Goal: Transaction & Acquisition: Purchase product/service

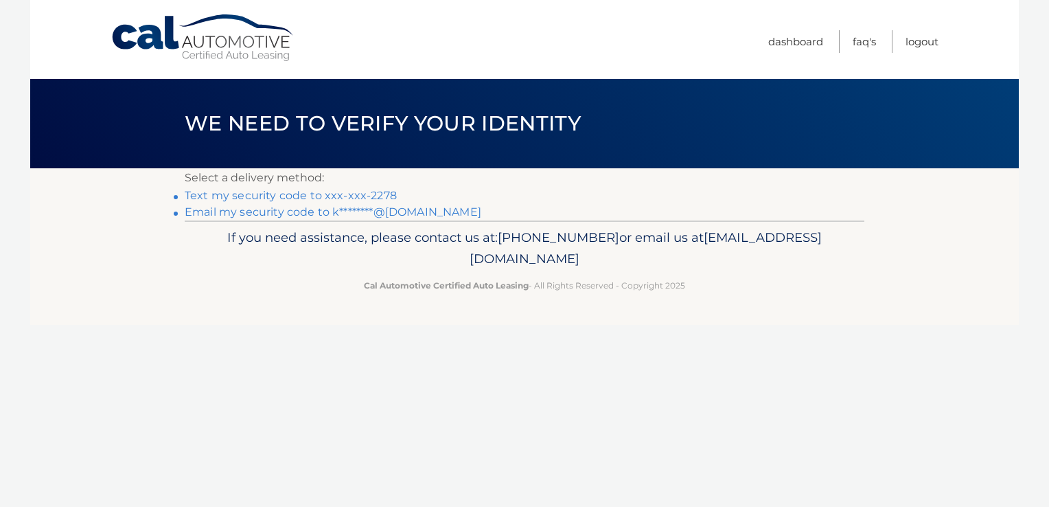
click at [240, 199] on link "Text my security code to xxx-xxx-2278" at bounding box center [291, 195] width 212 height 13
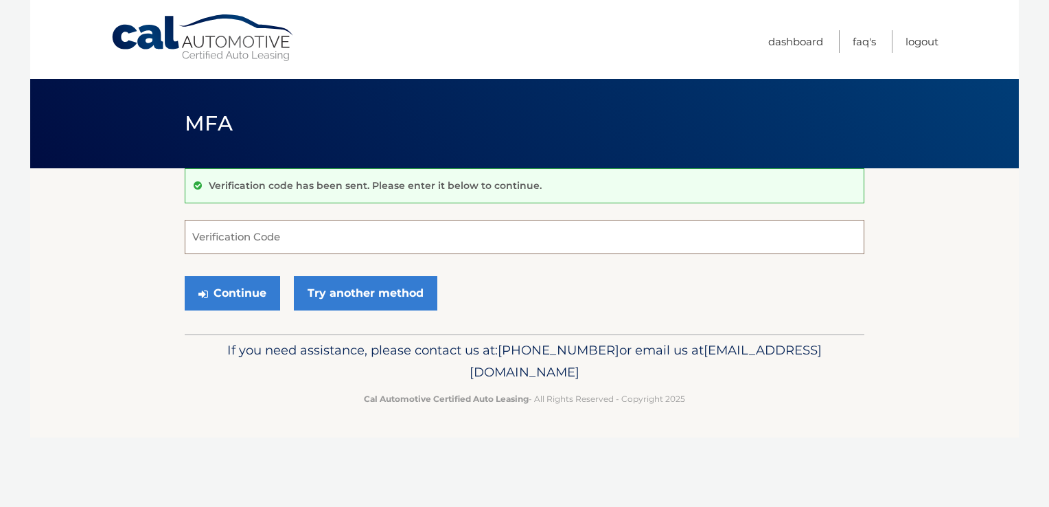
click at [241, 237] on input "Verification Code" at bounding box center [525, 237] width 680 height 34
type input "037626"
click at [217, 301] on button "Continue" at bounding box center [232, 293] width 95 height 34
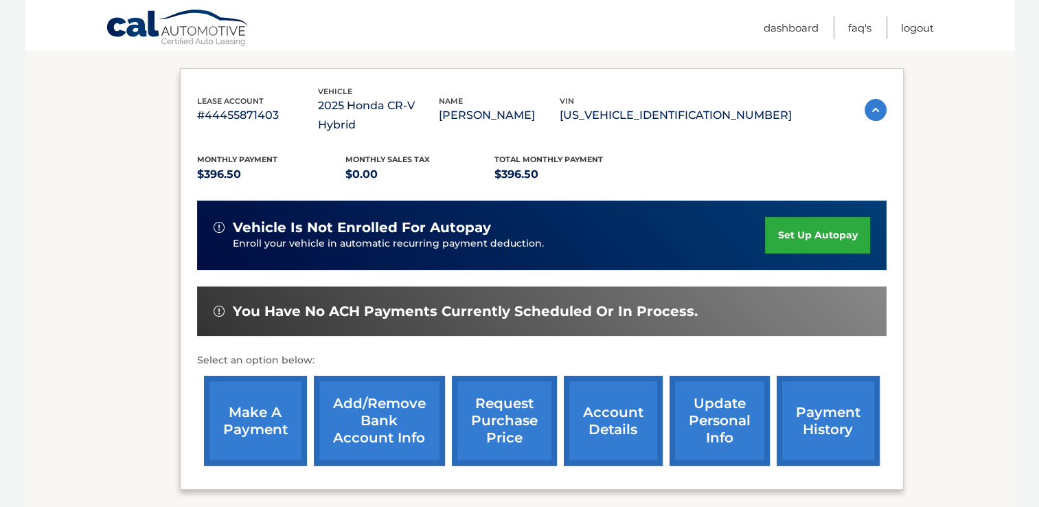
scroll to position [217, 0]
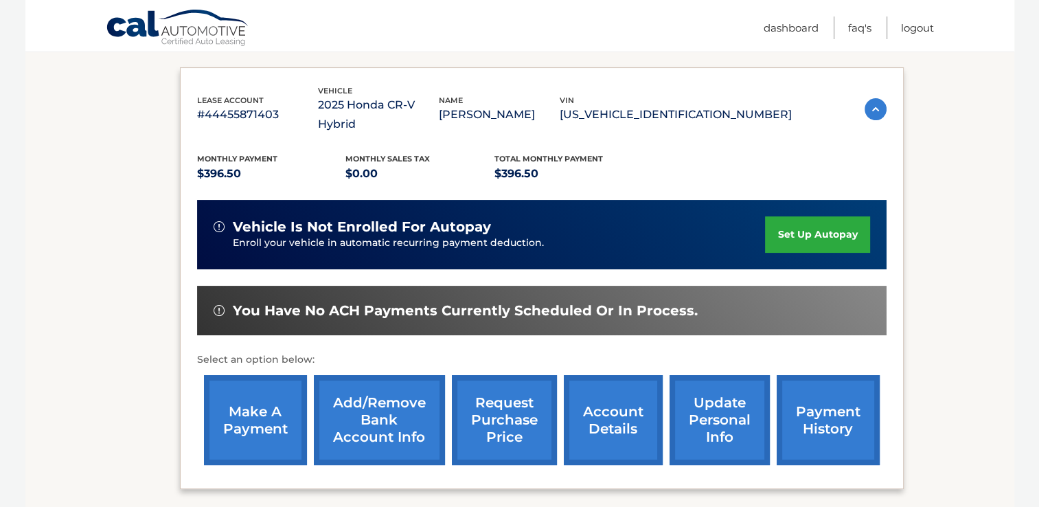
click at [269, 394] on link "make a payment" at bounding box center [255, 420] width 103 height 90
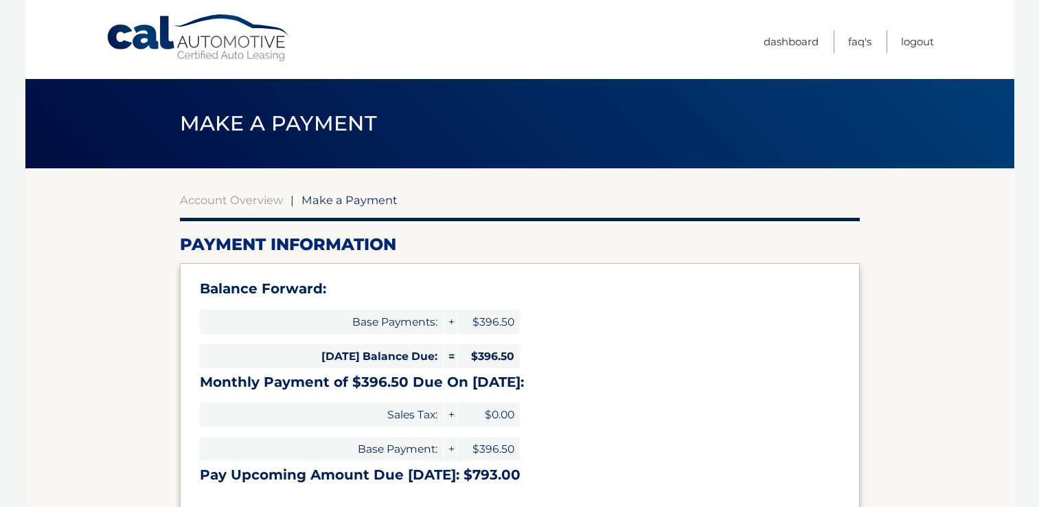
select select "ZDczYjQ0M2MtOThmYy00OTk2LWFiZGItNDg3Yjc0YjA5MTlm"
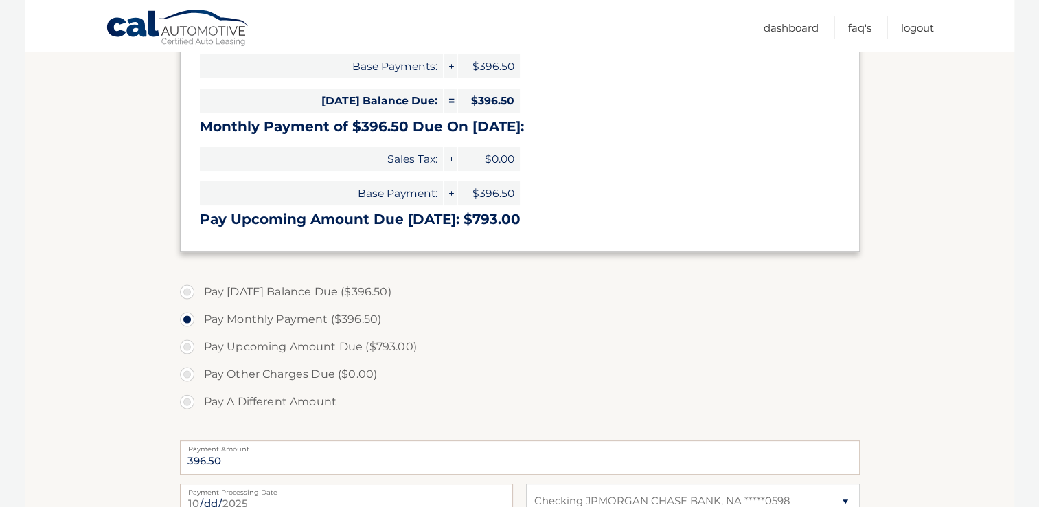
scroll to position [255, 0]
click at [187, 291] on label "Pay Today's Balance Due ($396.50)" at bounding box center [520, 291] width 680 height 27
click at [187, 291] on input "Pay Today's Balance Due ($396.50)" at bounding box center [192, 289] width 14 height 22
radio input "true"
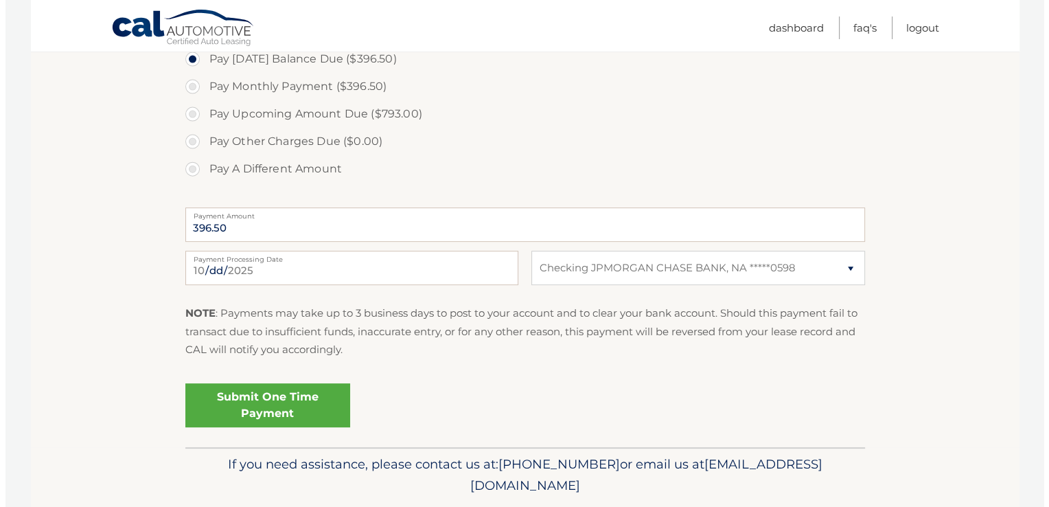
scroll to position [489, 0]
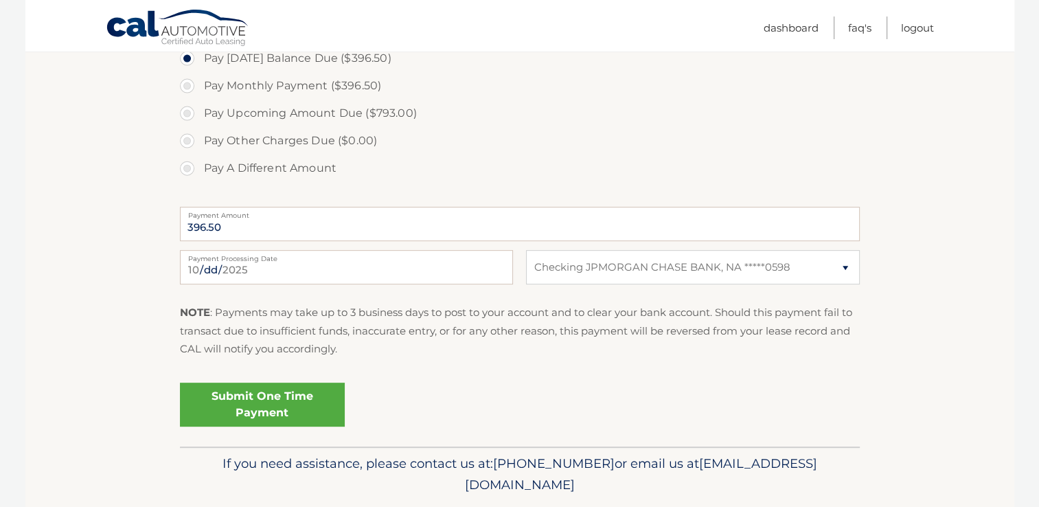
click at [242, 408] on link "Submit One Time Payment" at bounding box center [262, 404] width 165 height 44
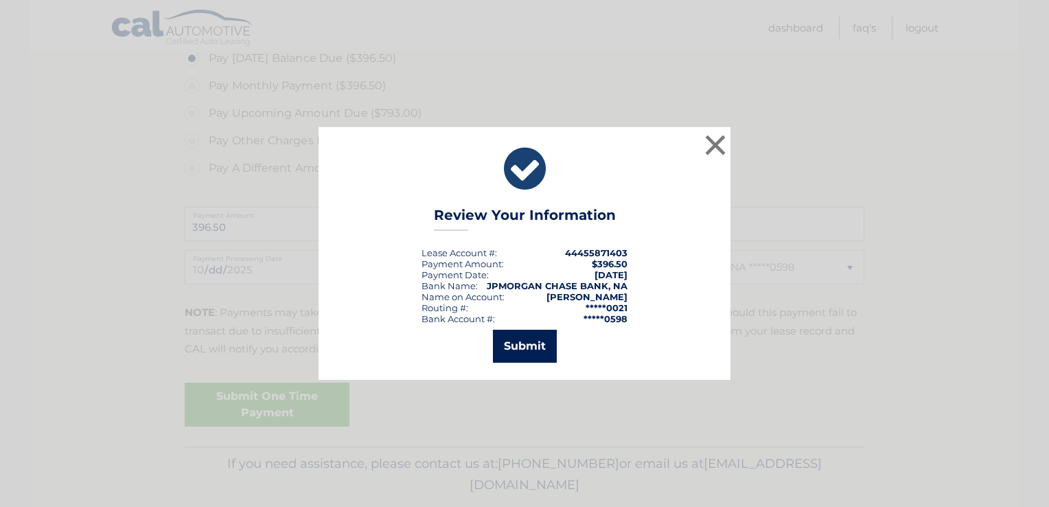
click at [516, 347] on button "Submit" at bounding box center [525, 346] width 64 height 33
